Goal: Navigation & Orientation: Find specific page/section

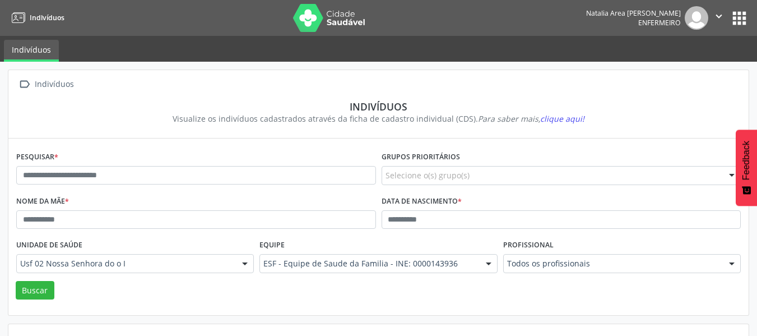
click at [727, 18] on button "" at bounding box center [718, 18] width 21 height 24
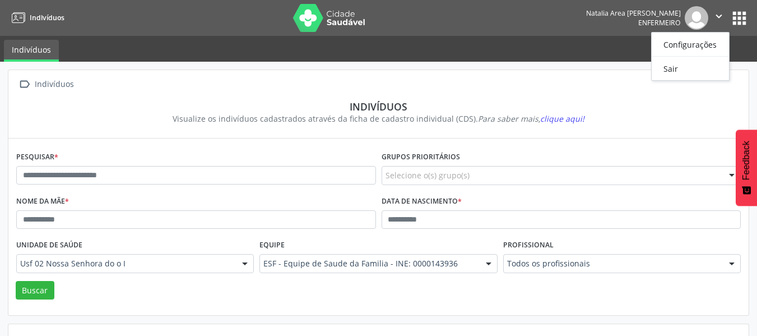
drag, startPoint x: 752, startPoint y: 23, endPoint x: 728, endPoint y: 18, distance: 24.5
click at [752, 22] on nav "Indivíduos [PERSON_NAME] Enfermeiro  Configurações Sair apps" at bounding box center [378, 18] width 757 height 36
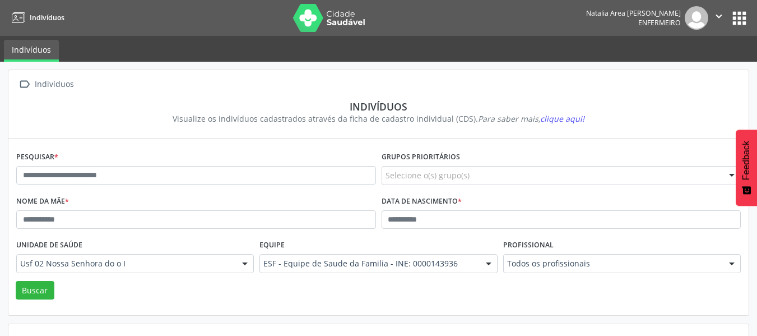
click at [719, 17] on icon "" at bounding box center [719, 16] width 12 height 12
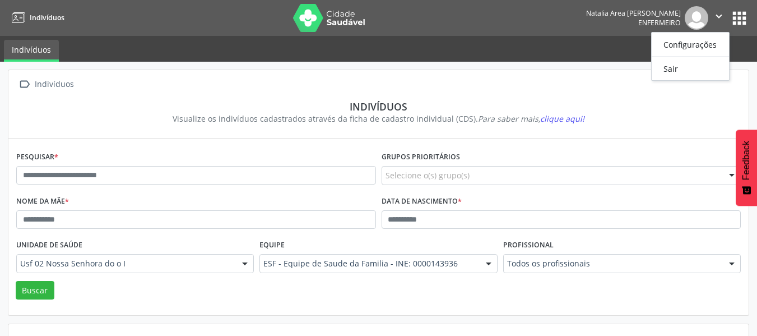
click at [734, 18] on button "apps" at bounding box center [739, 18] width 20 height 20
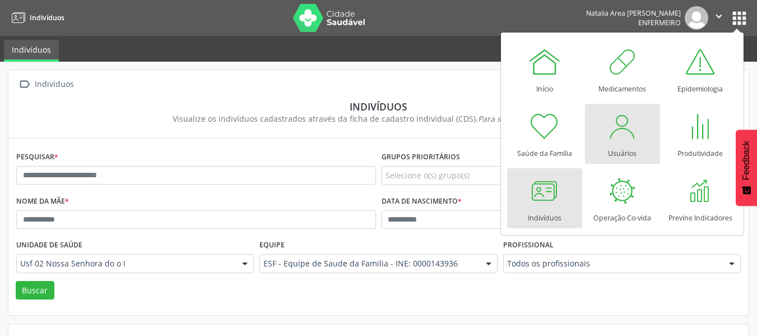
click at [621, 151] on div "Usuários" at bounding box center [622, 150] width 29 height 15
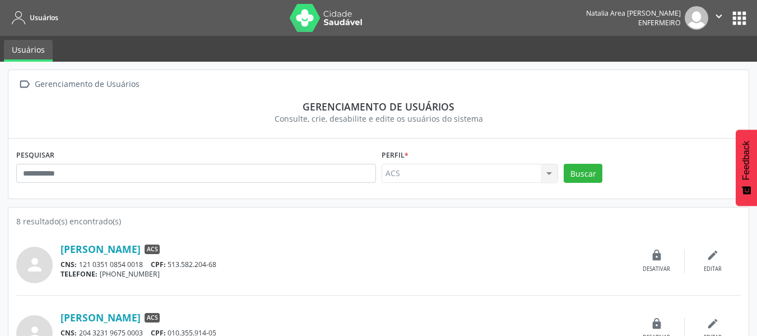
click at [742, 16] on button "apps" at bounding box center [739, 18] width 20 height 20
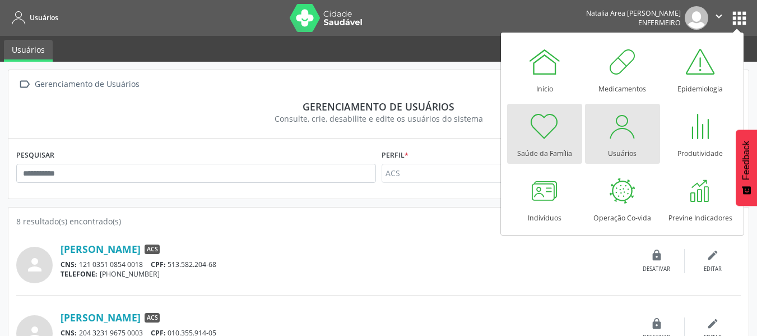
click at [526, 128] on link "Saúde da Família" at bounding box center [544, 134] width 75 height 60
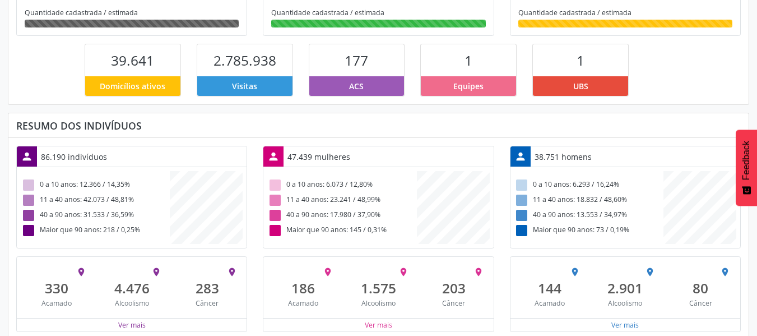
scroll to position [266, 0]
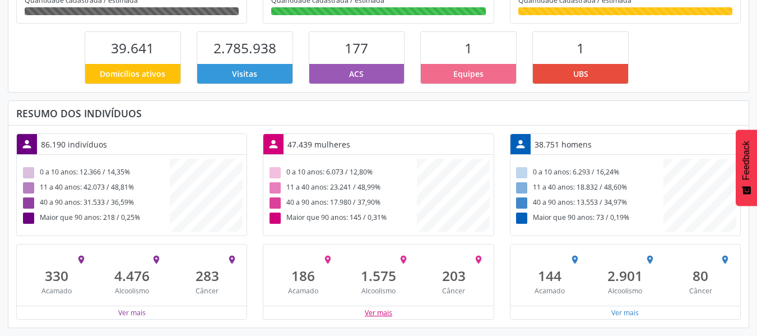
click at [390, 314] on button "Ver mais" at bounding box center [378, 312] width 29 height 11
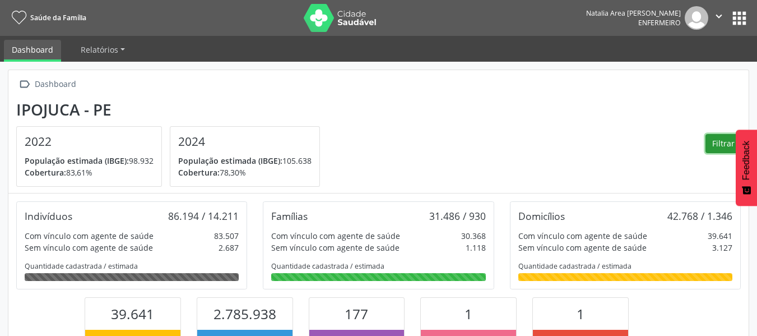
click at [714, 145] on button "Filtrar" at bounding box center [722, 143] width 35 height 19
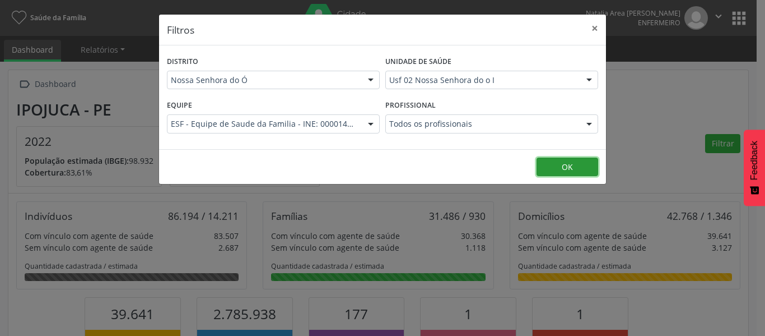
click at [573, 166] on button "OK" at bounding box center [568, 166] width 62 height 19
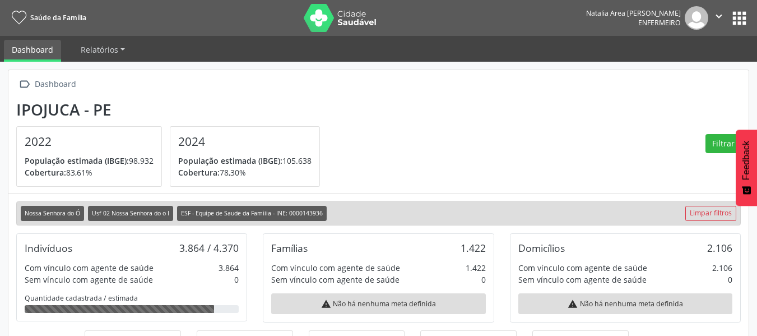
click at [731, 22] on button "apps" at bounding box center [739, 18] width 20 height 20
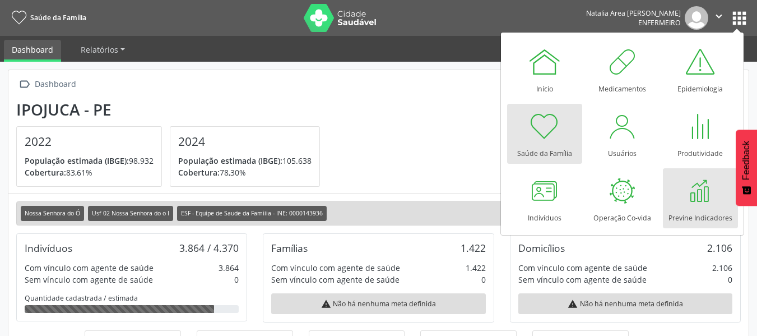
click at [703, 196] on div at bounding box center [701, 191] width 34 height 34
